Goal: Task Accomplishment & Management: Complete application form

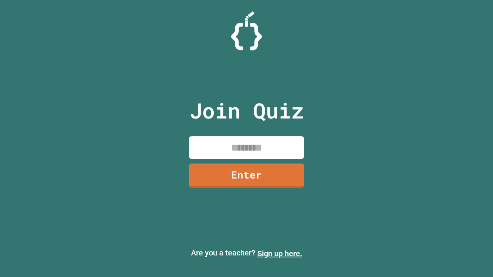
click at [279, 254] on link "Sign up here." at bounding box center [279, 253] width 45 height 9
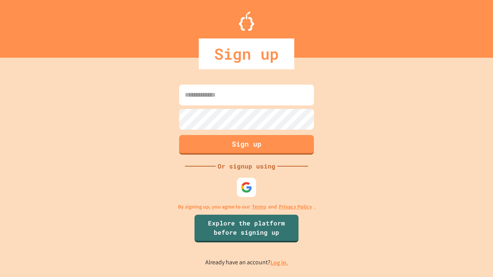
click at [279, 262] on link "Log in." at bounding box center [279, 263] width 18 height 8
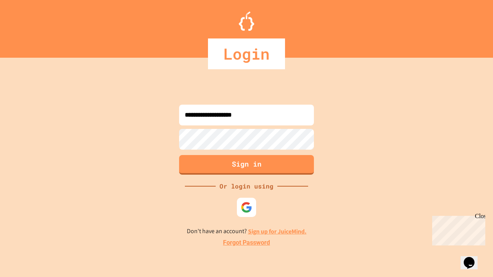
type input "**********"
